Goal: Task Accomplishment & Management: Complete application form

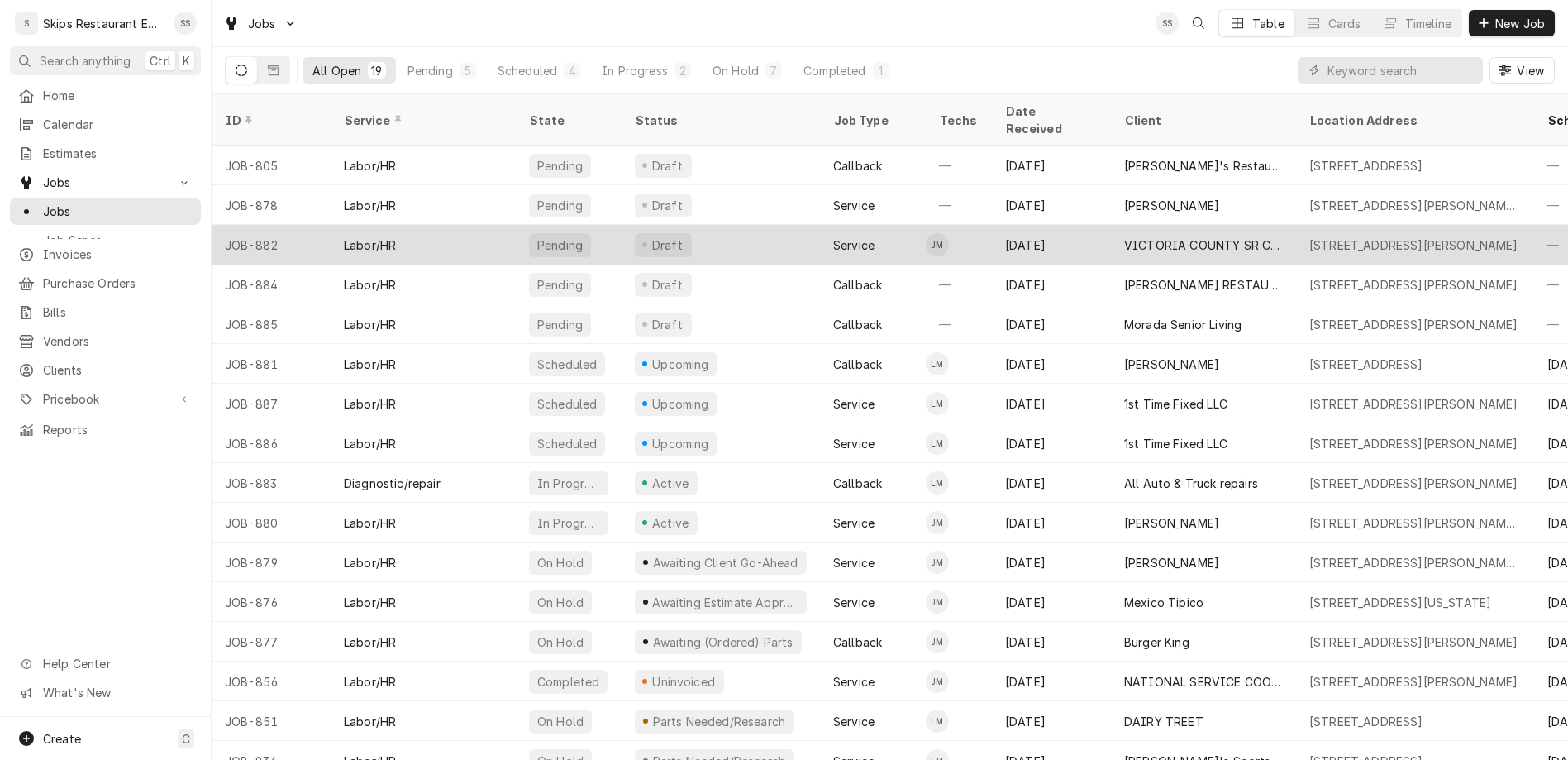
click at [1124, 236] on div "VICTORIA COUNTY SR CITIZENS CTR" at bounding box center [1202, 245] width 158 height 17
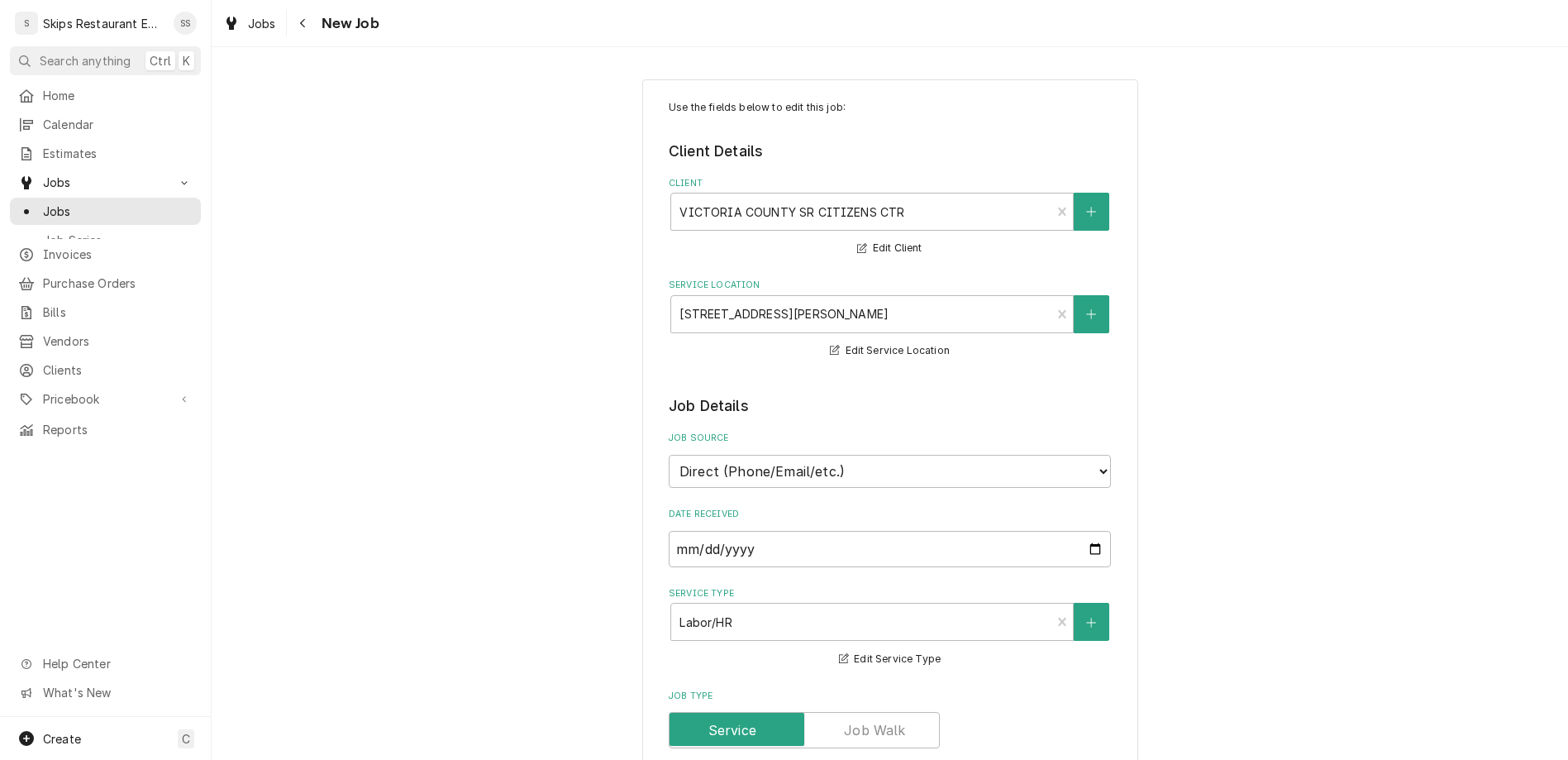
type textarea "x"
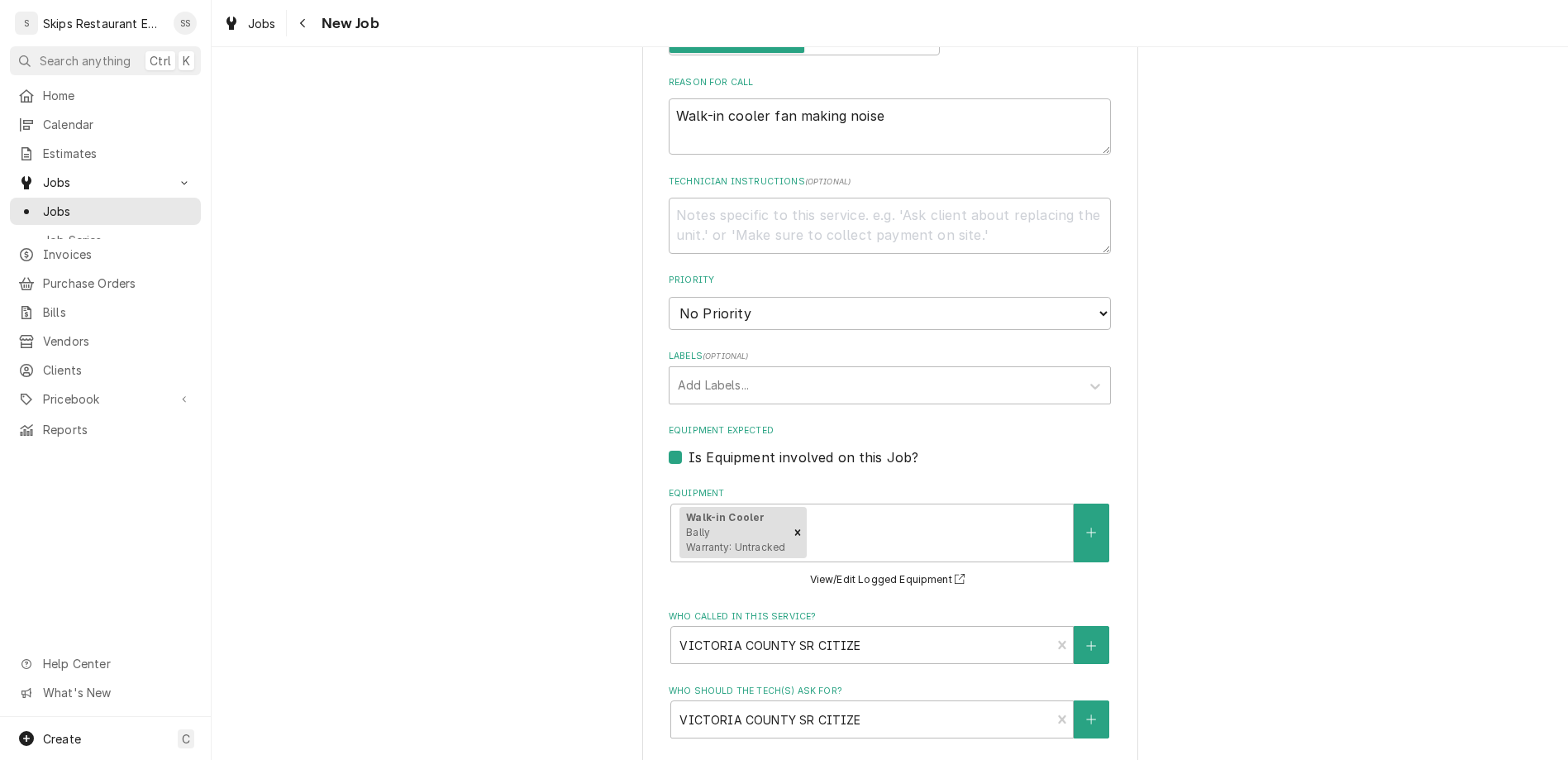
scroll to position [709, 0]
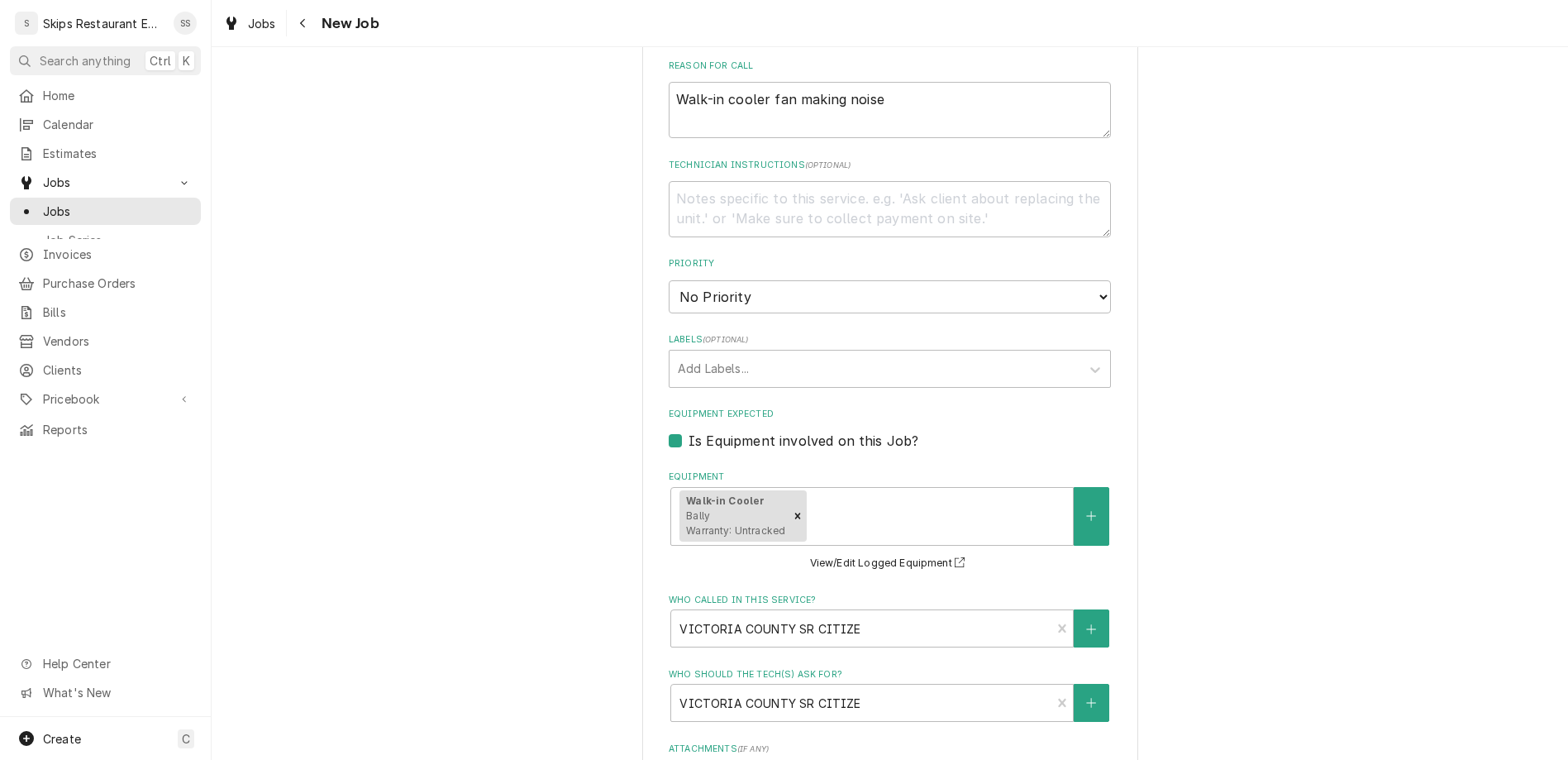
type input "2025-09-02"
type textarea "x"
select select "13:30:00"
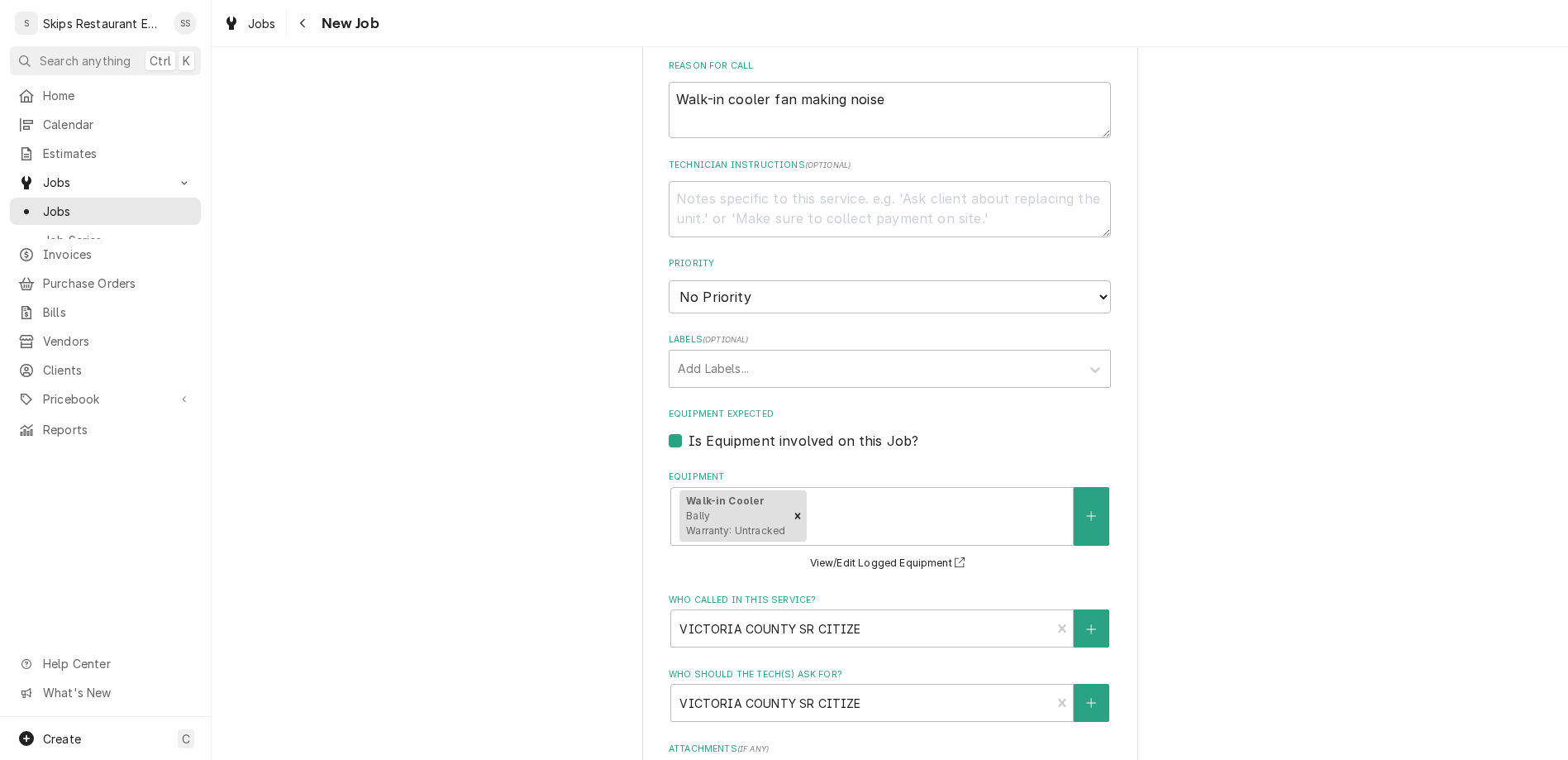
click option "1:30 PM" at bounding box center [0, 0] width 0 height 0
type textarea "x"
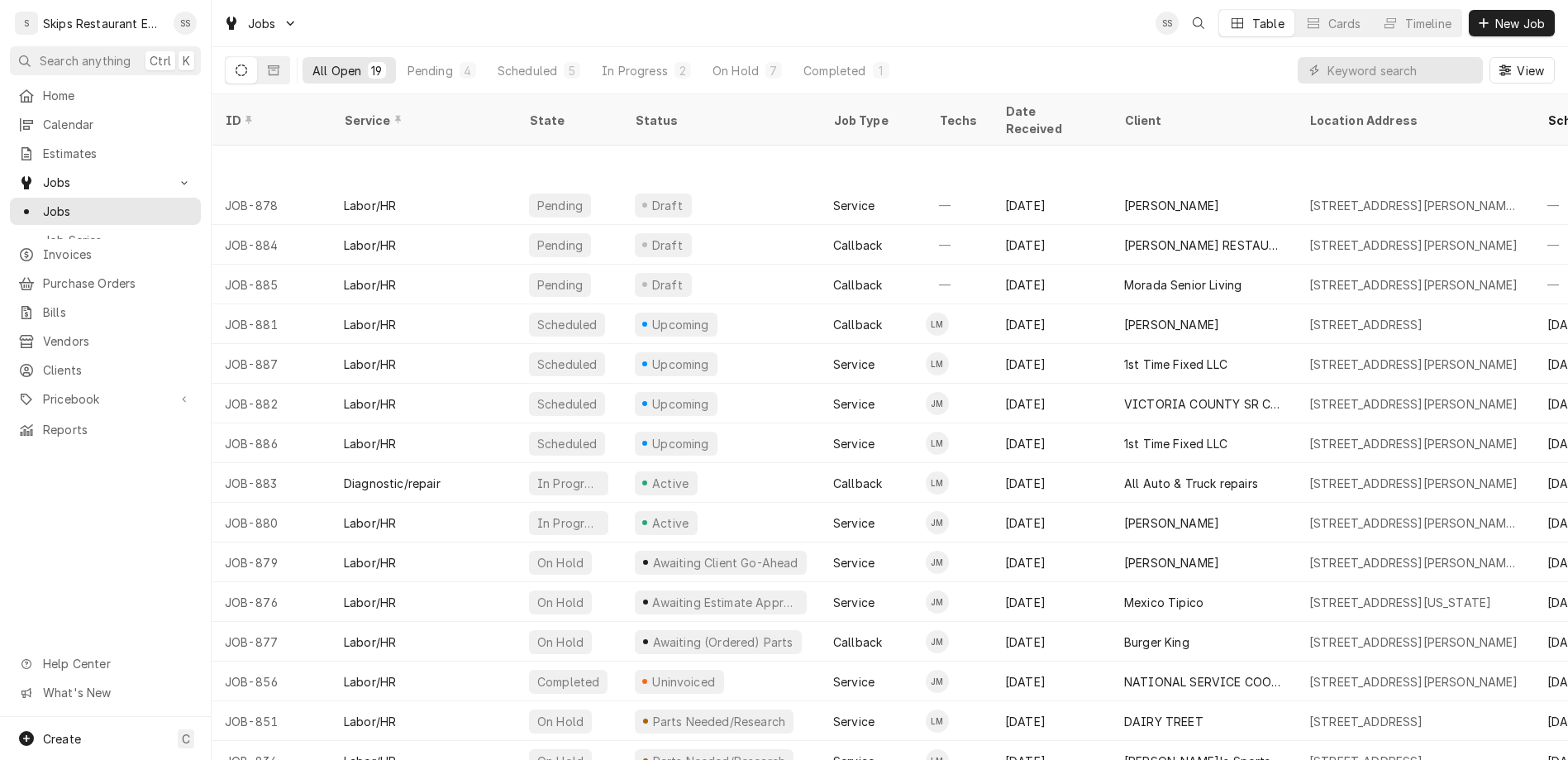
scroll to position [104, 0]
